Goal: Task Accomplishment & Management: Complete application form

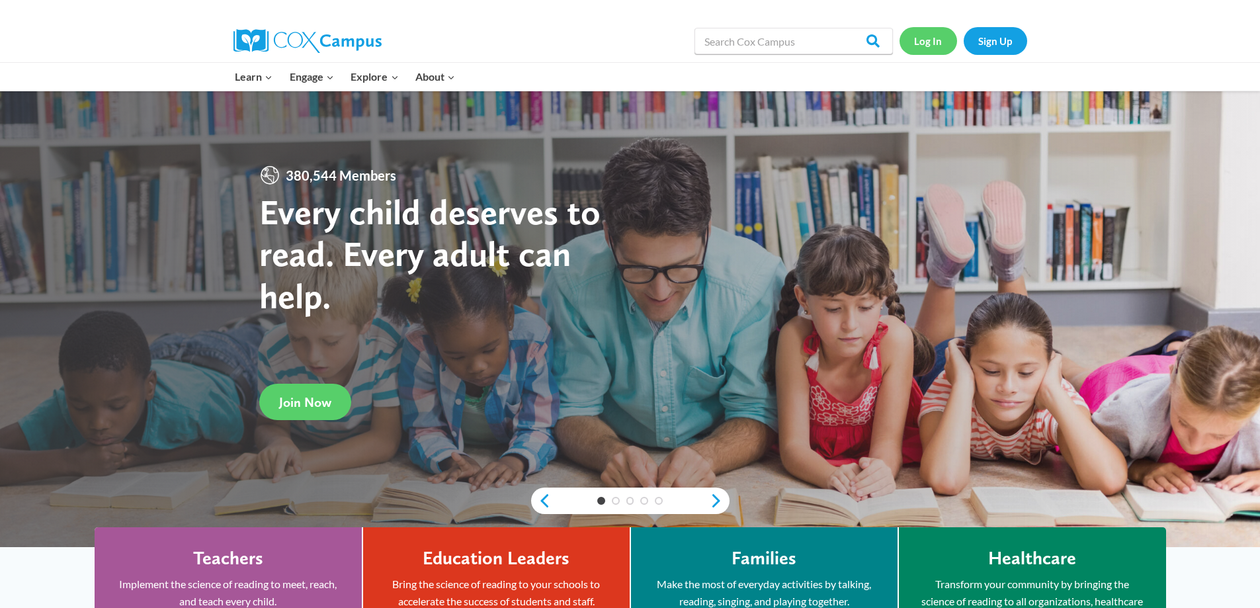
click at [936, 36] on link "Log In" at bounding box center [928, 40] width 58 height 27
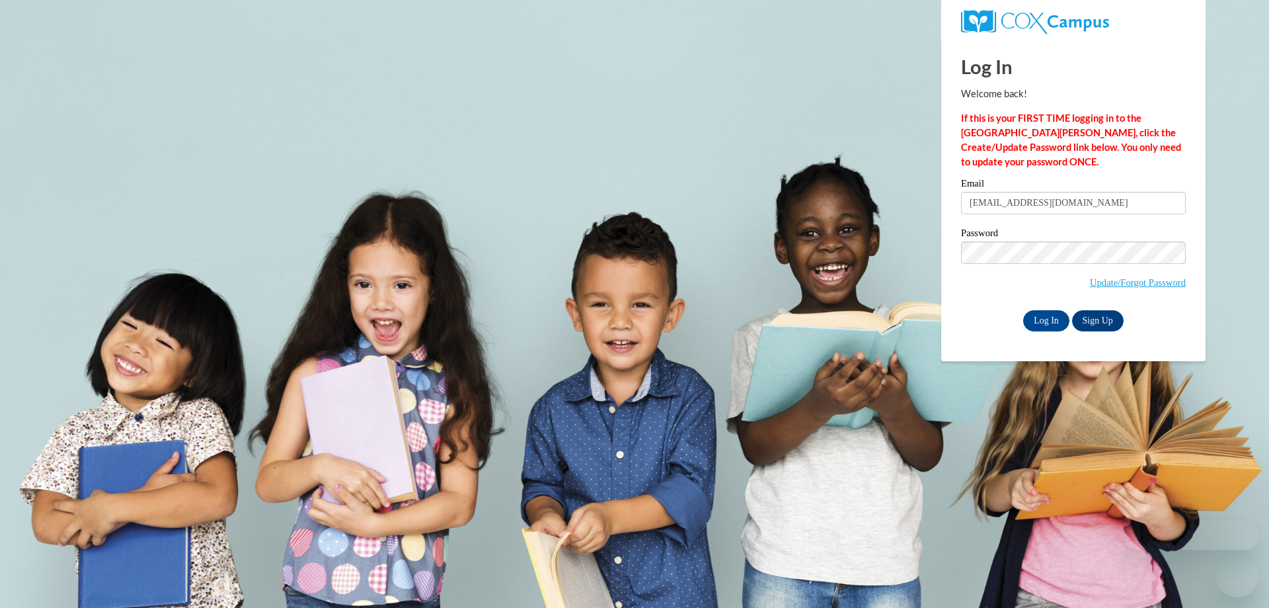
click at [1073, 200] on input "jeffdlearning@gmail.com" at bounding box center [1073, 203] width 225 height 22
type input "j"
type input "[EMAIL_ADDRESS][DOMAIN_NAME]"
click at [1008, 319] on div "Log In Sign Up" at bounding box center [1073, 320] width 225 height 21
click at [1043, 327] on input "Log In" at bounding box center [1047, 320] width 46 height 21
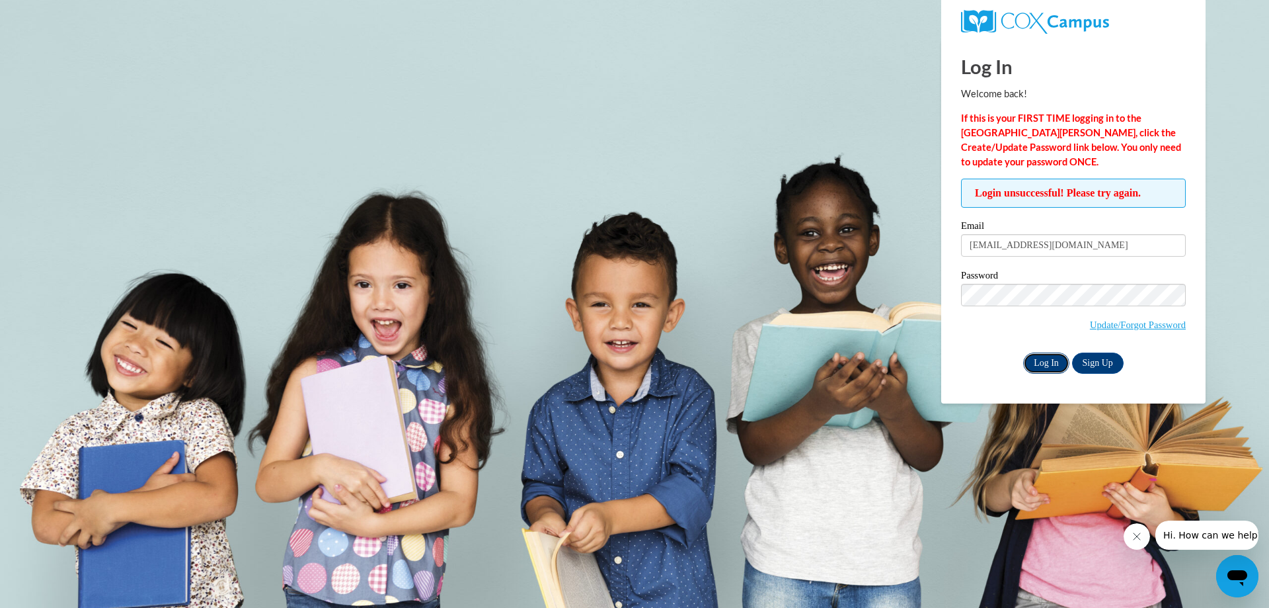
click at [1024, 364] on input "Log In" at bounding box center [1047, 362] width 46 height 21
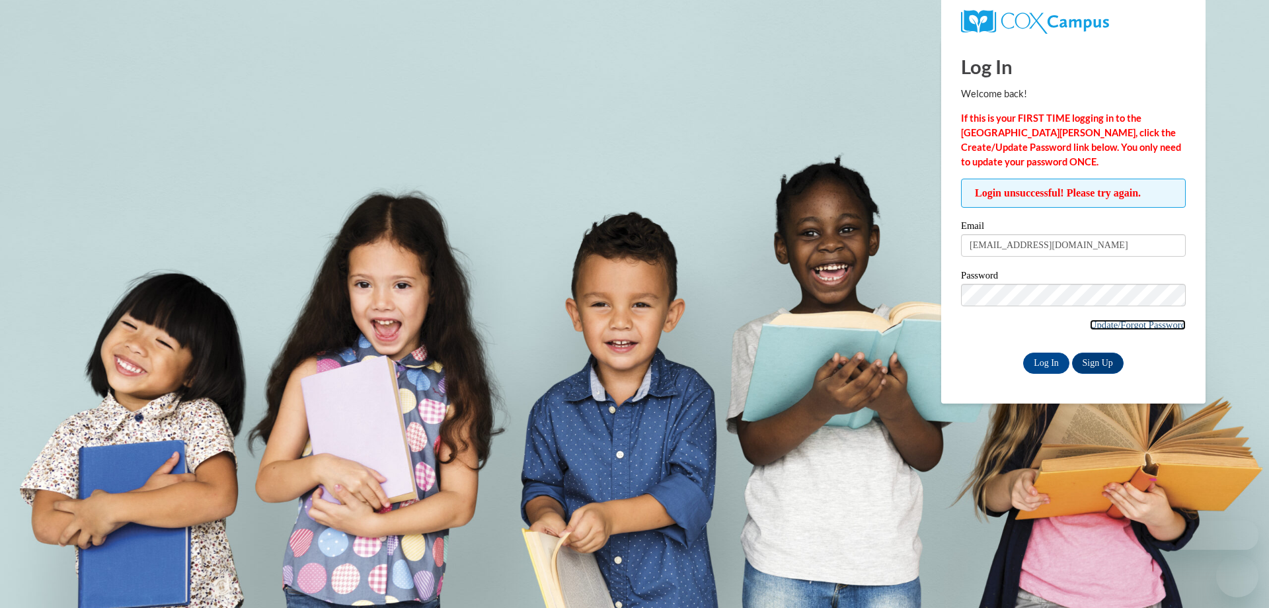
click at [1105, 323] on link "Update/Forgot Password" at bounding box center [1138, 324] width 96 height 11
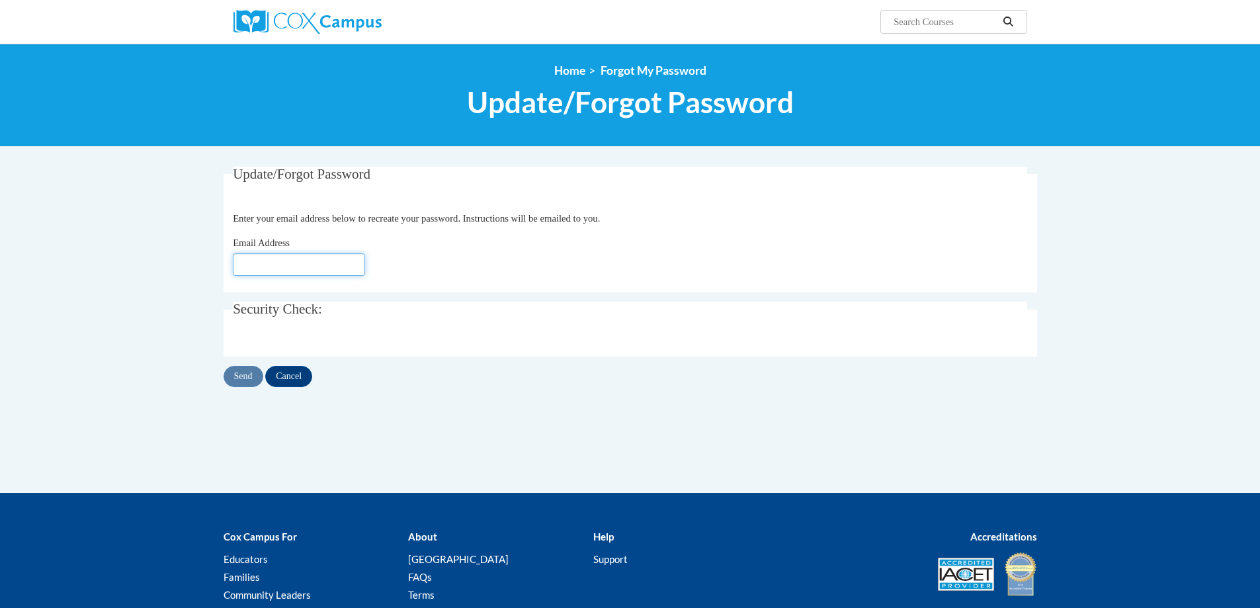
click at [256, 264] on input "Email Address" at bounding box center [299, 264] width 132 height 22
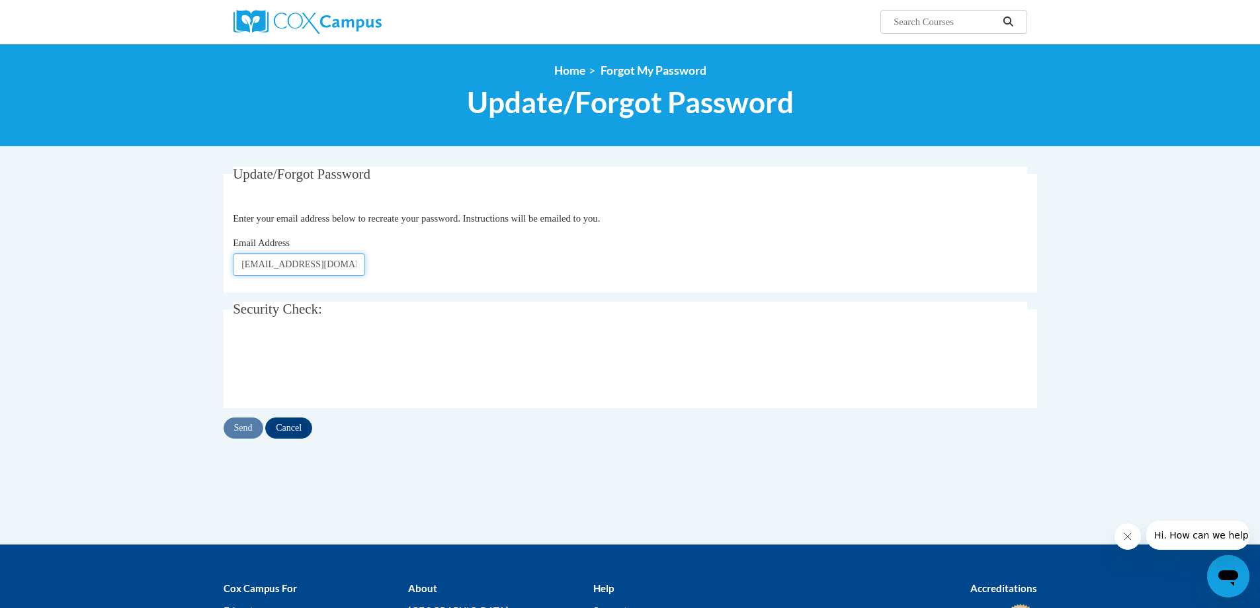
type input "fhare03@gmail.com"
click at [248, 423] on input "Send" at bounding box center [243, 427] width 40 height 21
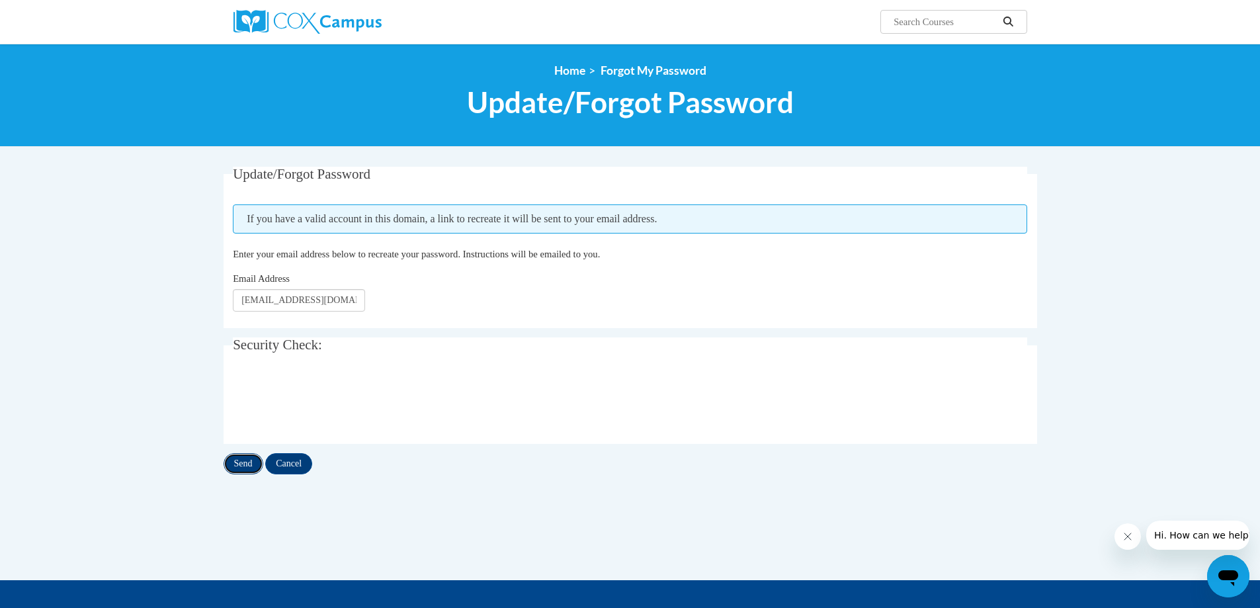
click at [245, 465] on input "Send" at bounding box center [243, 463] width 40 height 21
click at [303, 462] on input "Cancel" at bounding box center [288, 463] width 47 height 21
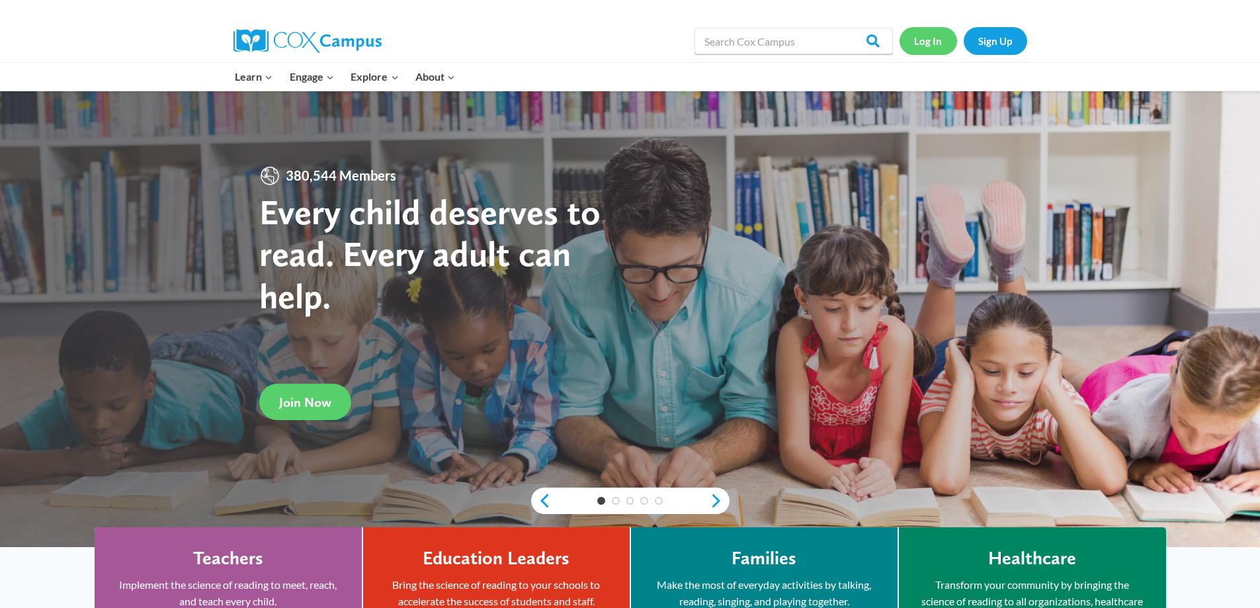
click at [922, 40] on link "Log In" at bounding box center [928, 40] width 58 height 27
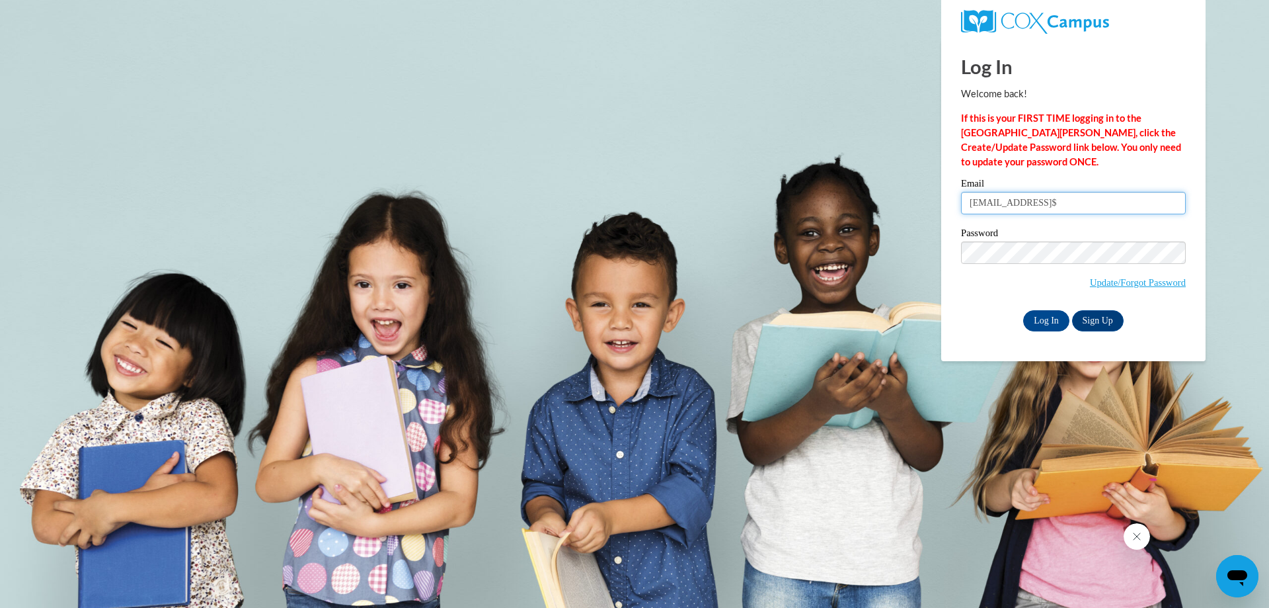
click at [1117, 207] on input "jeffdlearning@gmail.comfhare01$" at bounding box center [1073, 203] width 225 height 22
type input "j"
click at [1029, 200] on input "fhare03@gmial.com" at bounding box center [1073, 203] width 225 height 22
type input "fhare03@gmail.com"
click at [1008, 320] on div "Log In Sign Up" at bounding box center [1073, 320] width 225 height 21
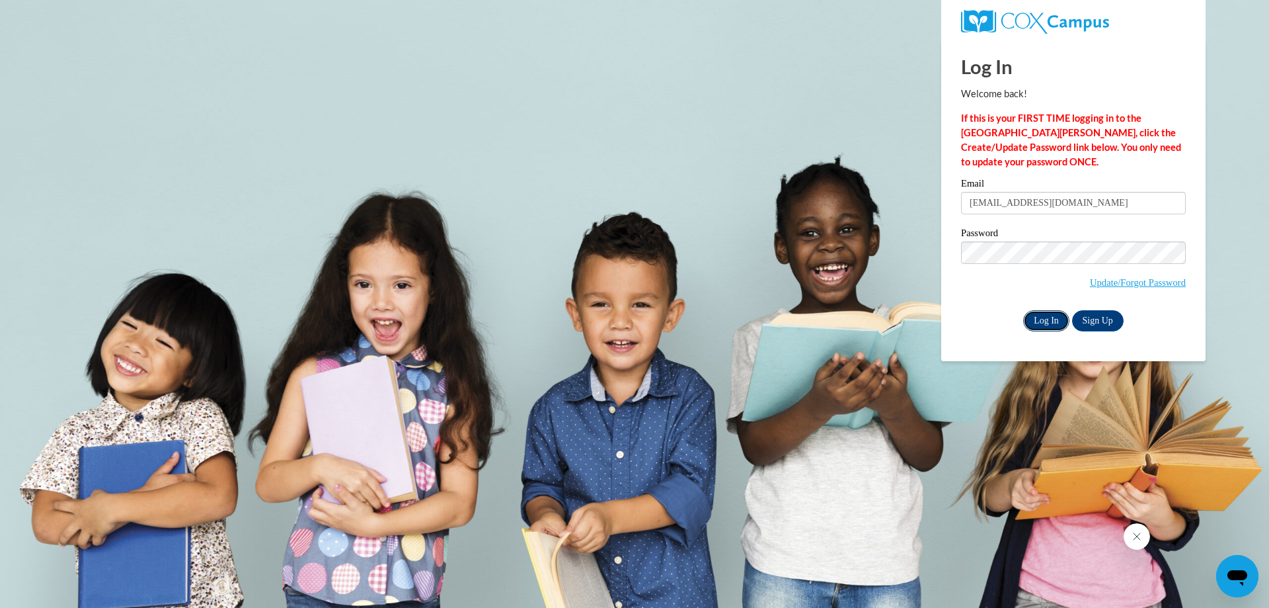
click at [1045, 312] on input "Log In" at bounding box center [1047, 320] width 46 height 21
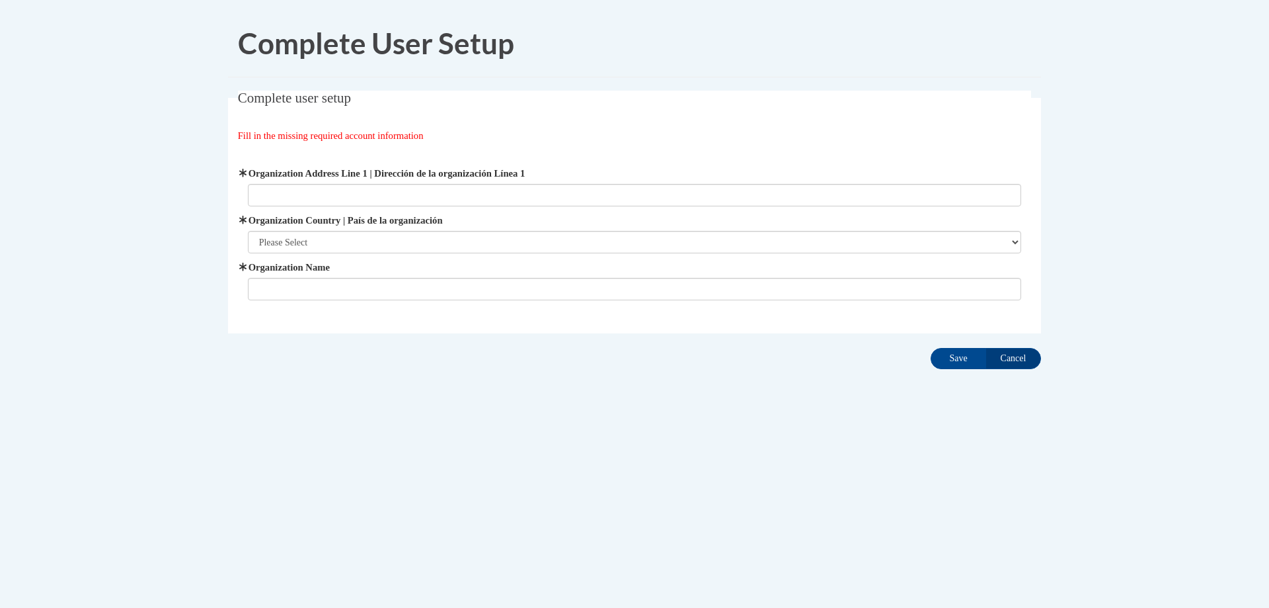
click at [307, 192] on input "Organization Address Line 1 | Dirección de la organización Línea 1" at bounding box center [635, 195] width 774 height 22
type input "[STREET_ADDRESS]"
type input "[PERSON_NAME] Learning Center Inc."
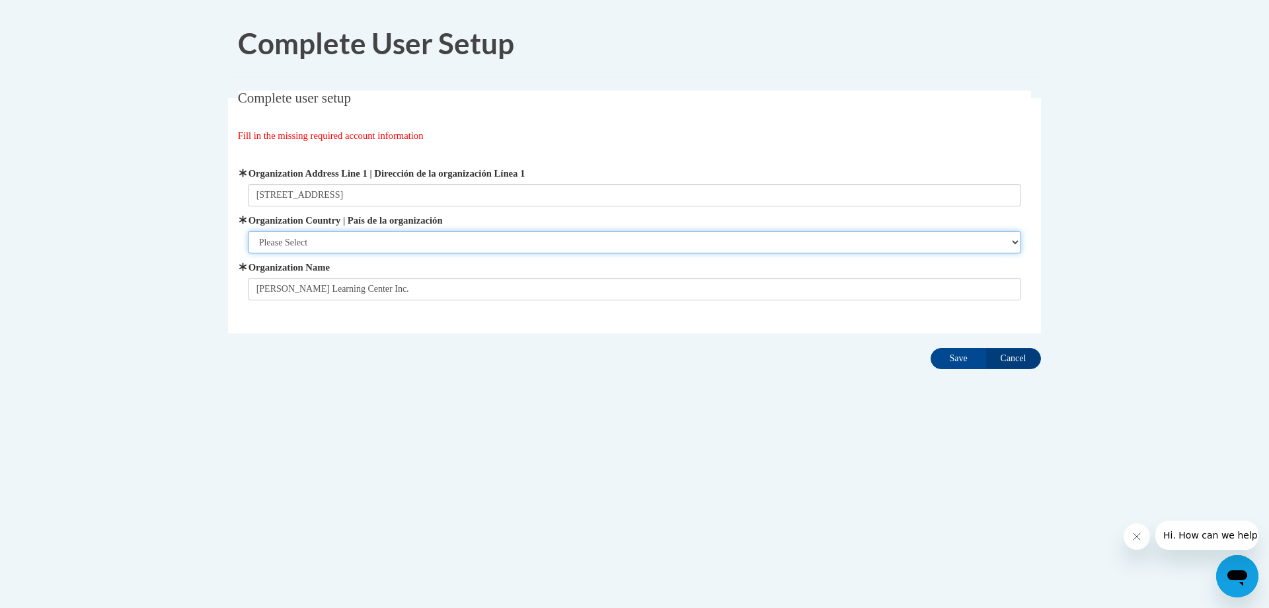
click at [386, 242] on select "Please Select [GEOGRAPHIC_DATA] | [GEOGRAPHIC_DATA] Outside of [GEOGRAPHIC_DATA…" at bounding box center [635, 242] width 774 height 22
select select "ad49bcad-a171-4b2e-b99c-48b446064914"
click at [248, 231] on select "Please Select [GEOGRAPHIC_DATA] | [GEOGRAPHIC_DATA] Outside of [GEOGRAPHIC_DATA…" at bounding box center [635, 242] width 774 height 22
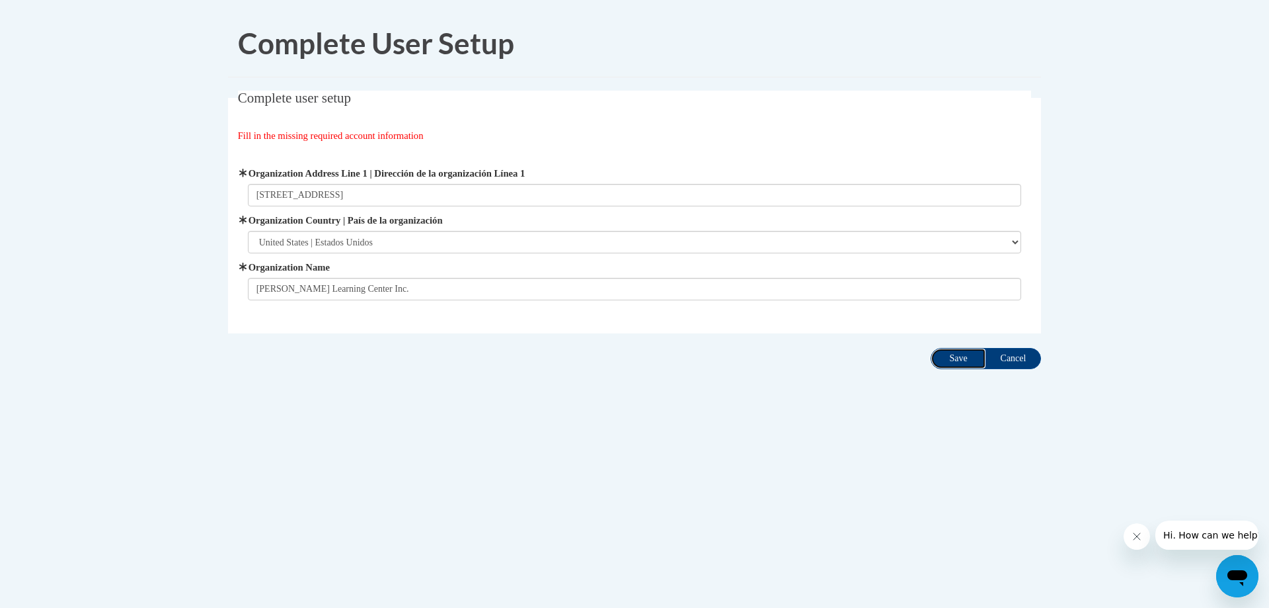
click at [966, 362] on input "Save" at bounding box center [959, 358] width 56 height 21
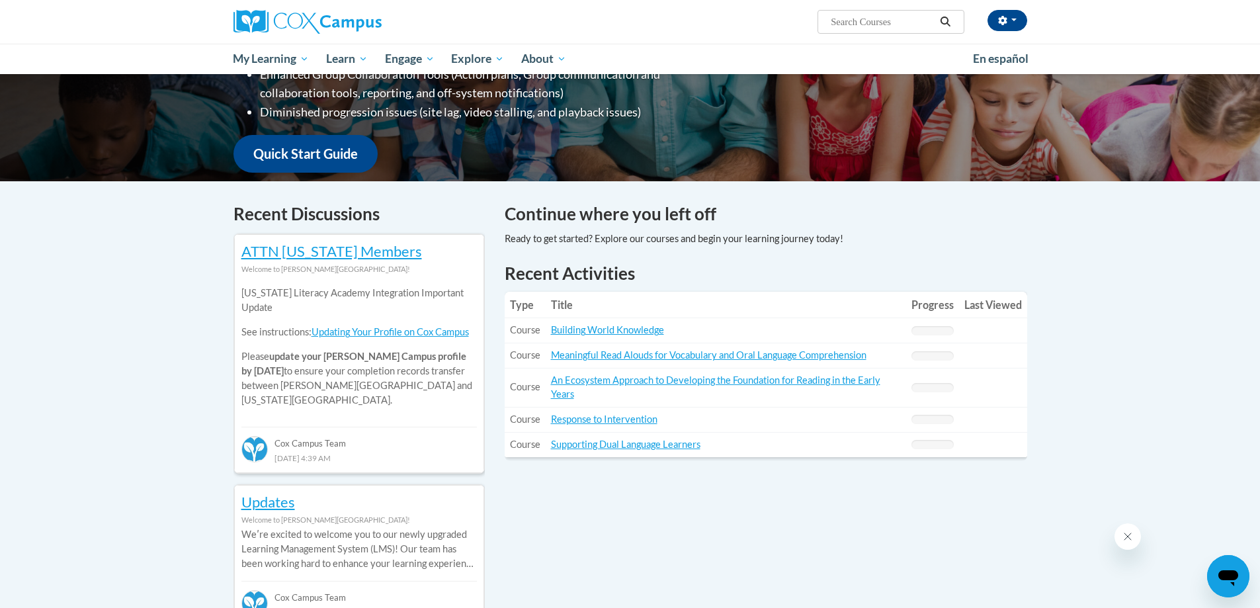
scroll to position [397, 0]
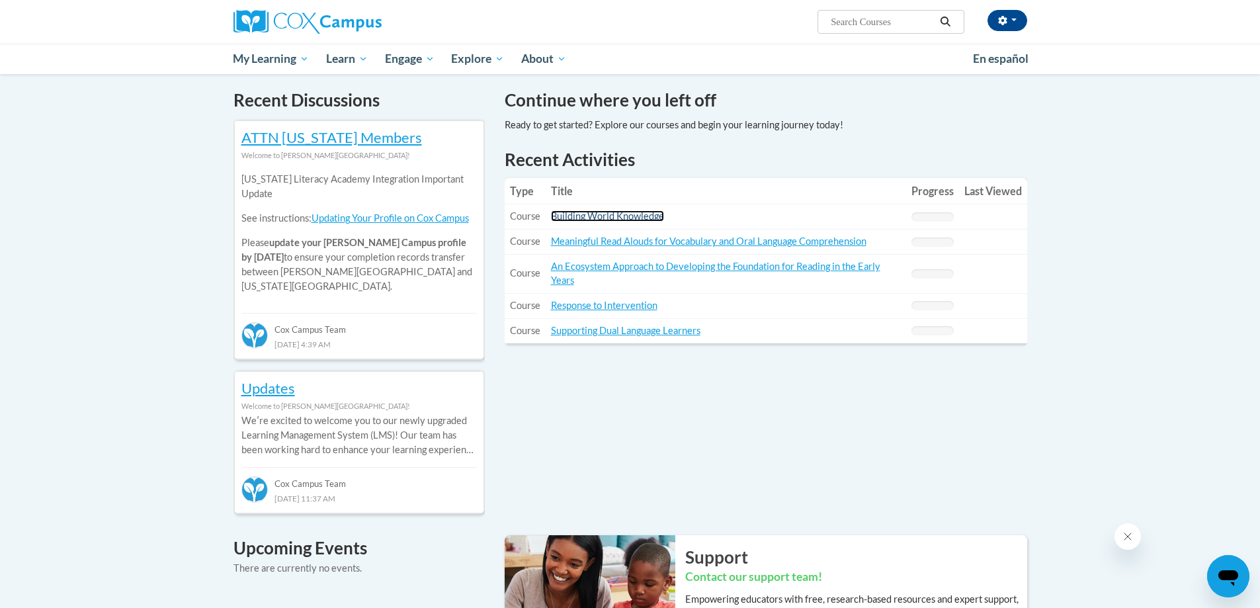
click at [622, 214] on link "Building World Knowledge" at bounding box center [607, 215] width 113 height 11
click at [606, 305] on link "Response to Intervention" at bounding box center [604, 305] width 106 height 11
click at [385, 216] on link "Updating Your Profile on Cox Campus" at bounding box center [389, 217] width 157 height 11
click at [596, 214] on link "Building World Knowledge" at bounding box center [607, 215] width 113 height 11
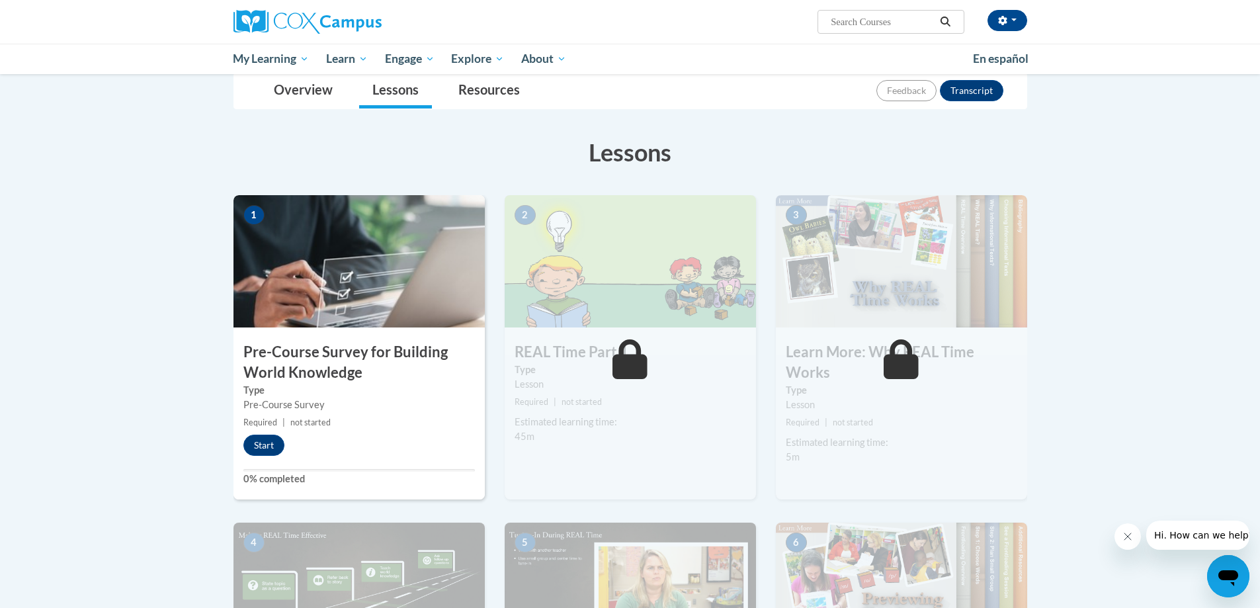
scroll to position [132, 0]
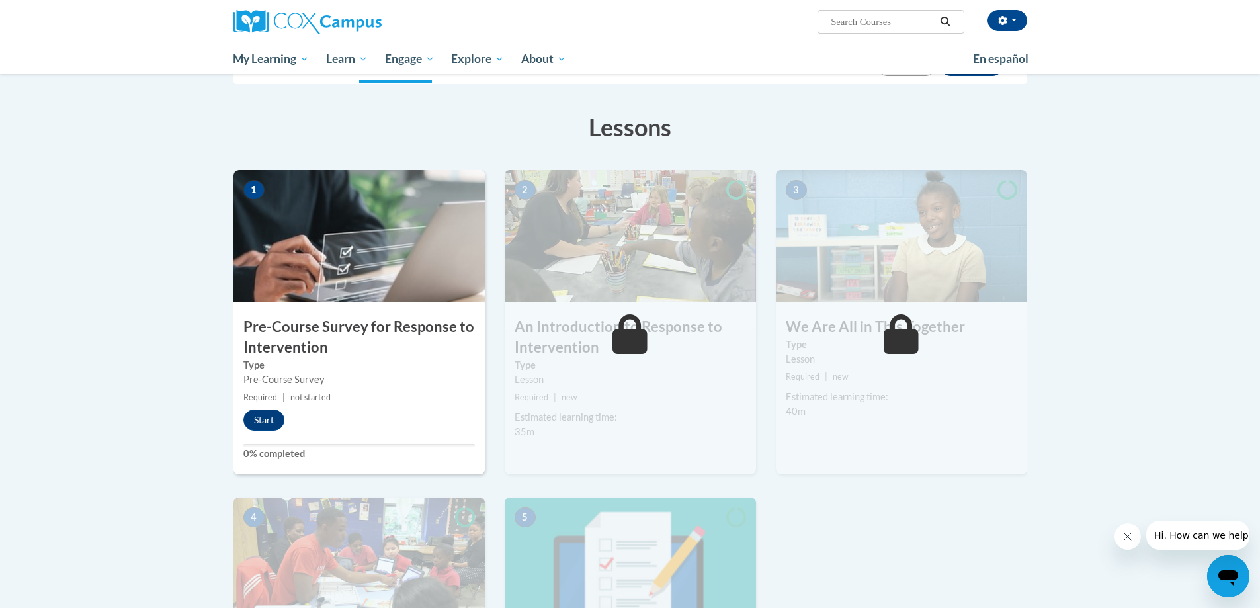
scroll to position [198, 0]
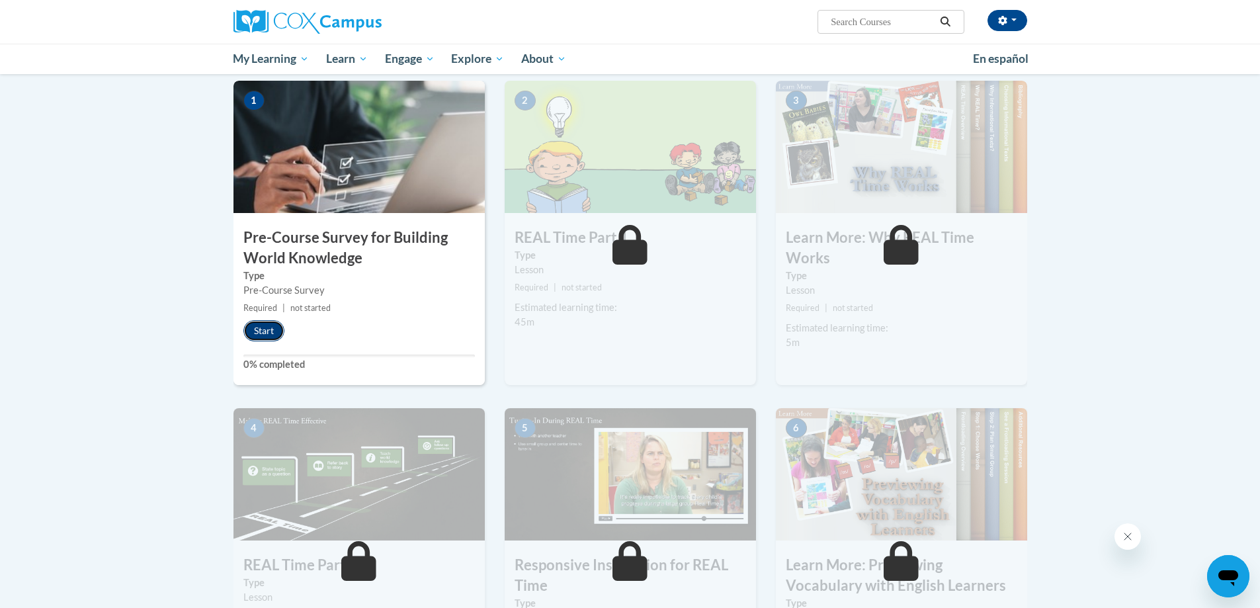
click at [257, 329] on button "Start" at bounding box center [263, 330] width 41 height 21
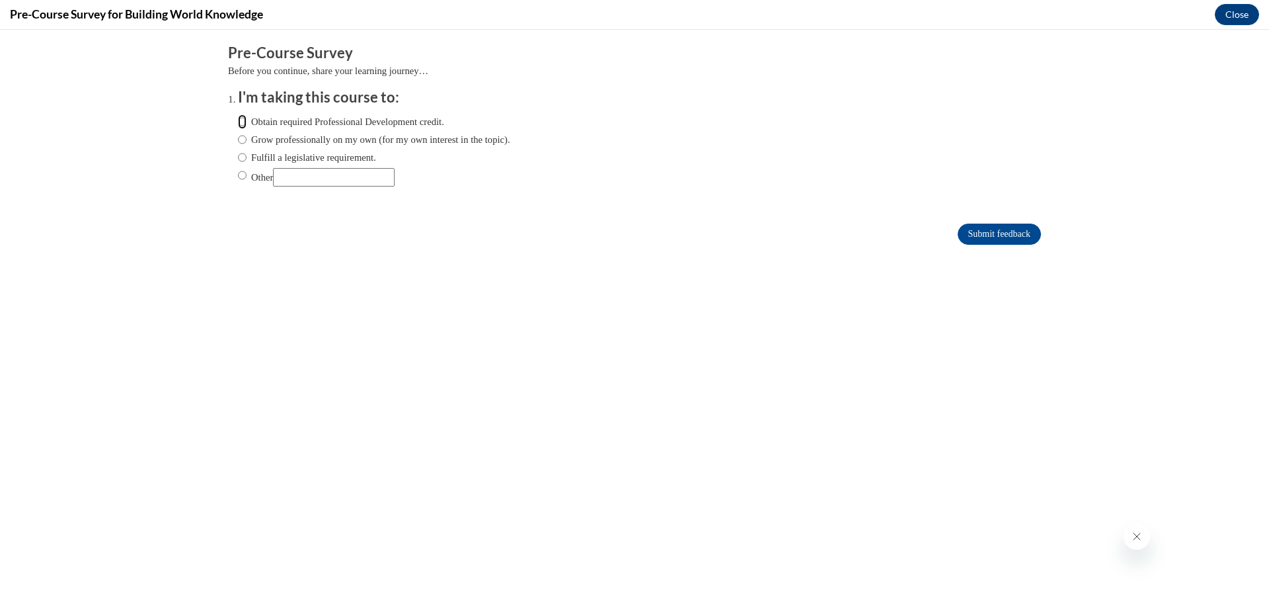
click at [238, 118] on input "Obtain required Professional Development credit." at bounding box center [242, 121] width 9 height 15
radio input "true"
click at [973, 235] on input "Submit feedback" at bounding box center [999, 233] width 83 height 21
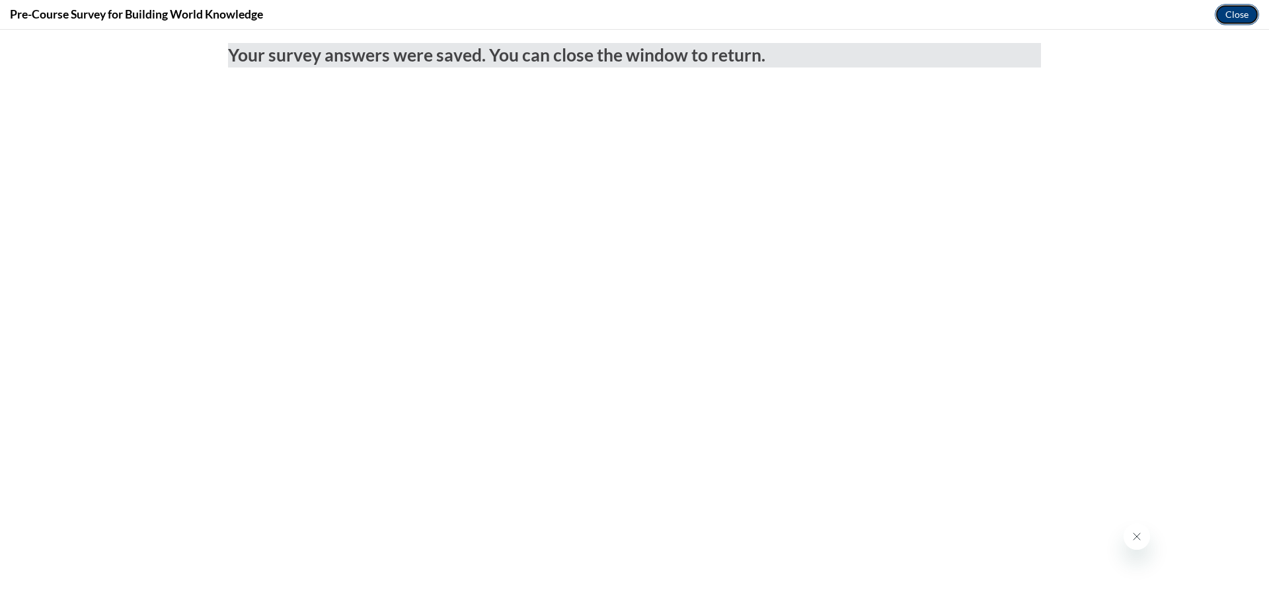
click at [1236, 13] on button "Close" at bounding box center [1237, 14] width 44 height 21
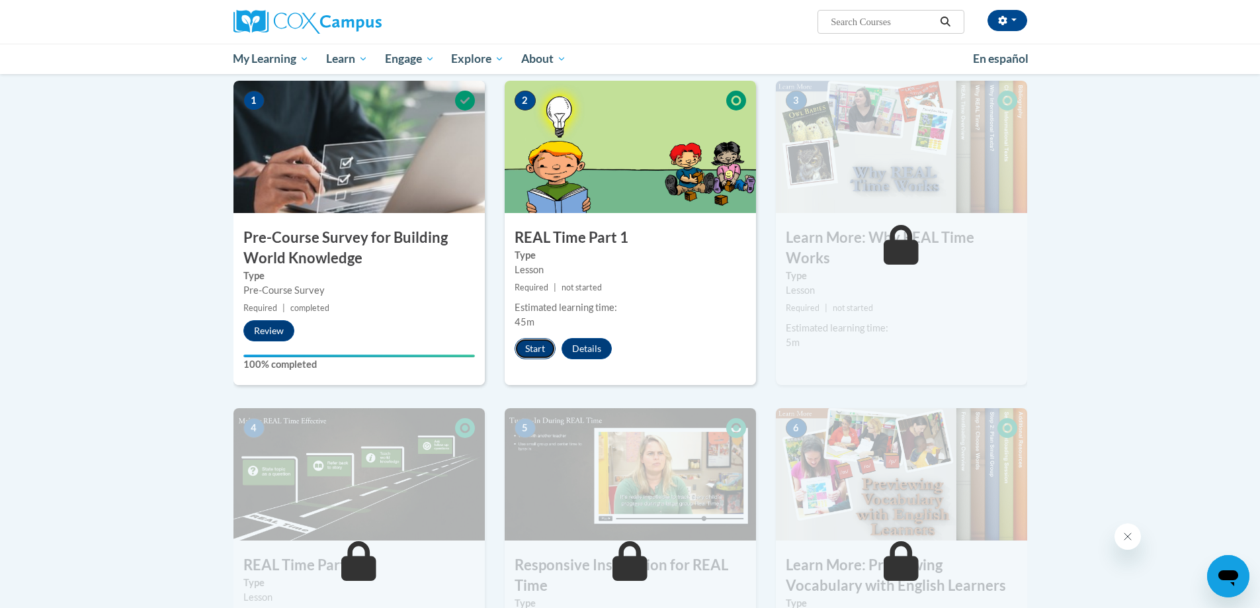
click at [538, 344] on button "Start" at bounding box center [534, 348] width 41 height 21
